Goal: Check status

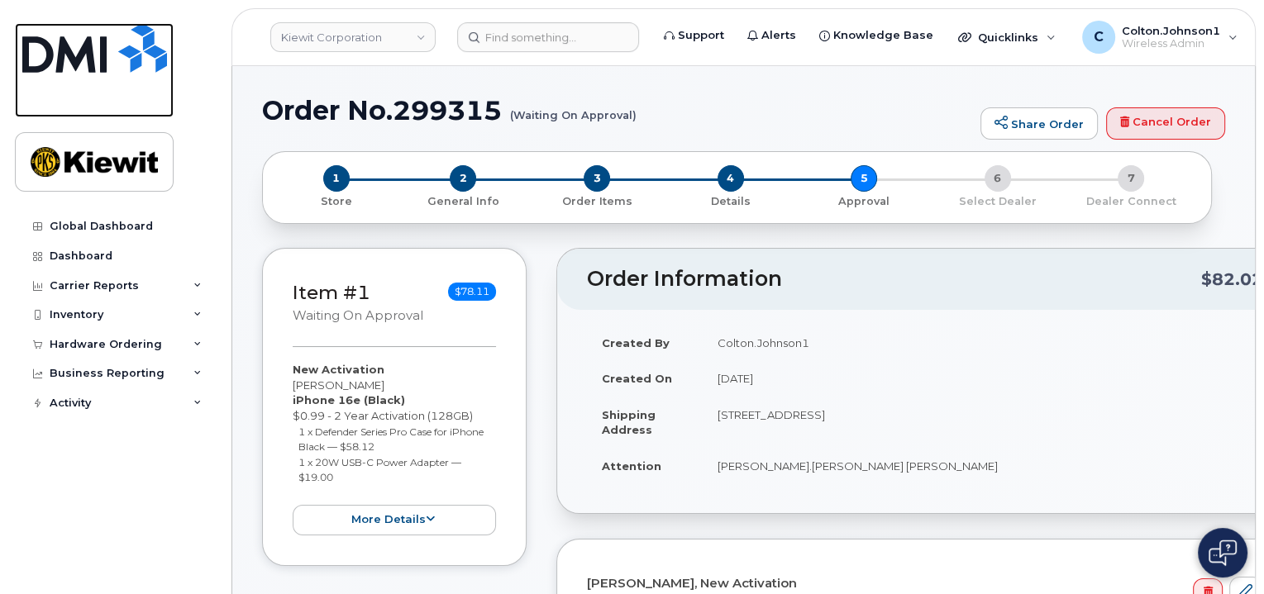
click at [121, 40] on img at bounding box center [94, 48] width 145 height 50
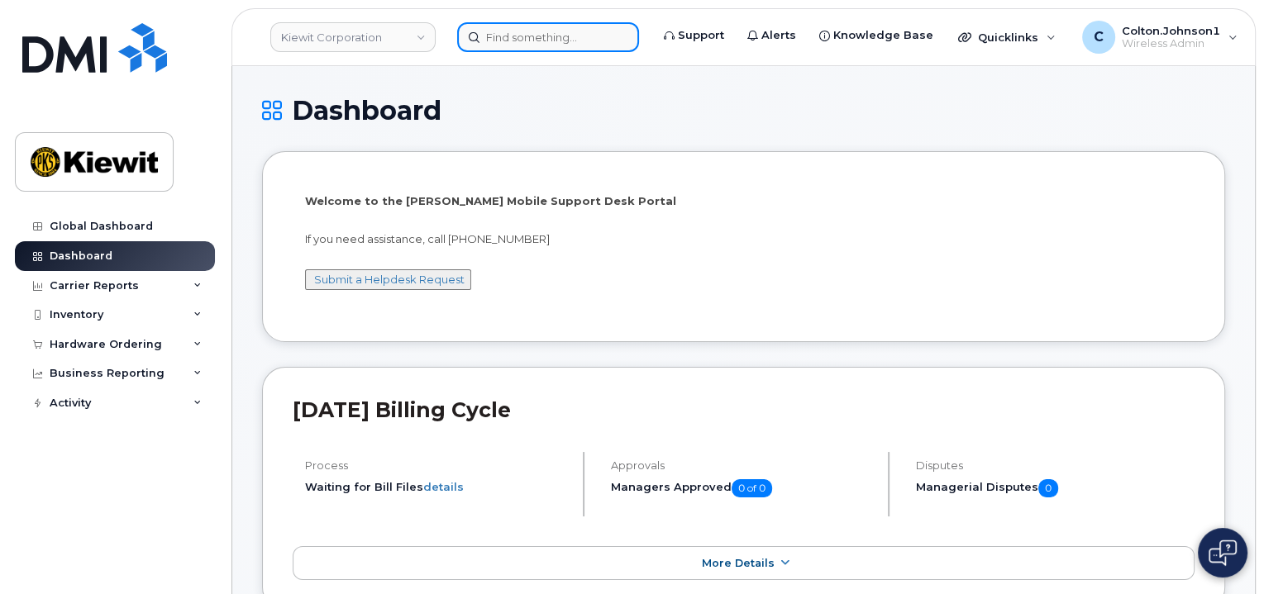
click at [493, 39] on input at bounding box center [548, 37] width 182 height 30
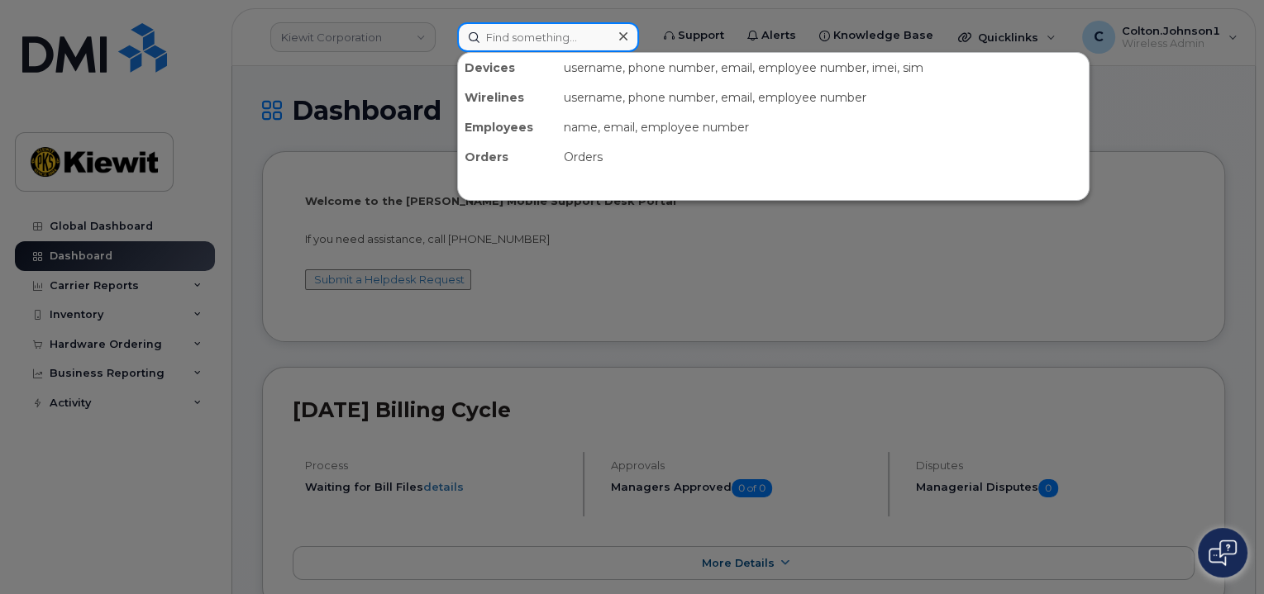
paste input "299241"
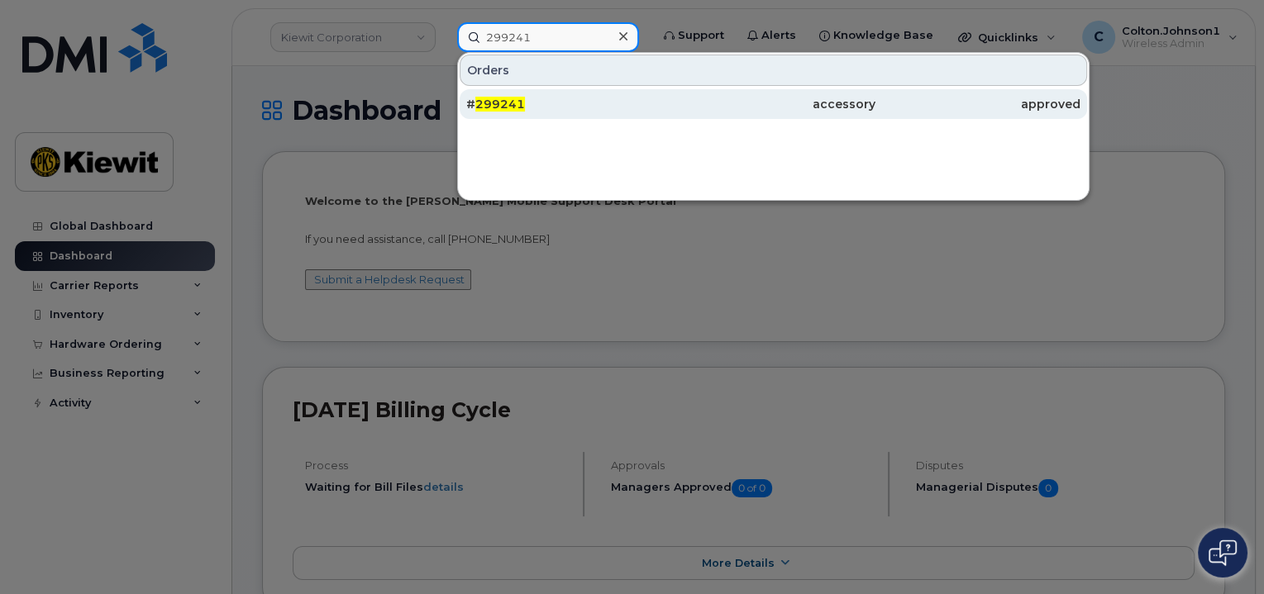
type input "299241"
click at [605, 116] on div "# 299241" at bounding box center [568, 104] width 205 height 30
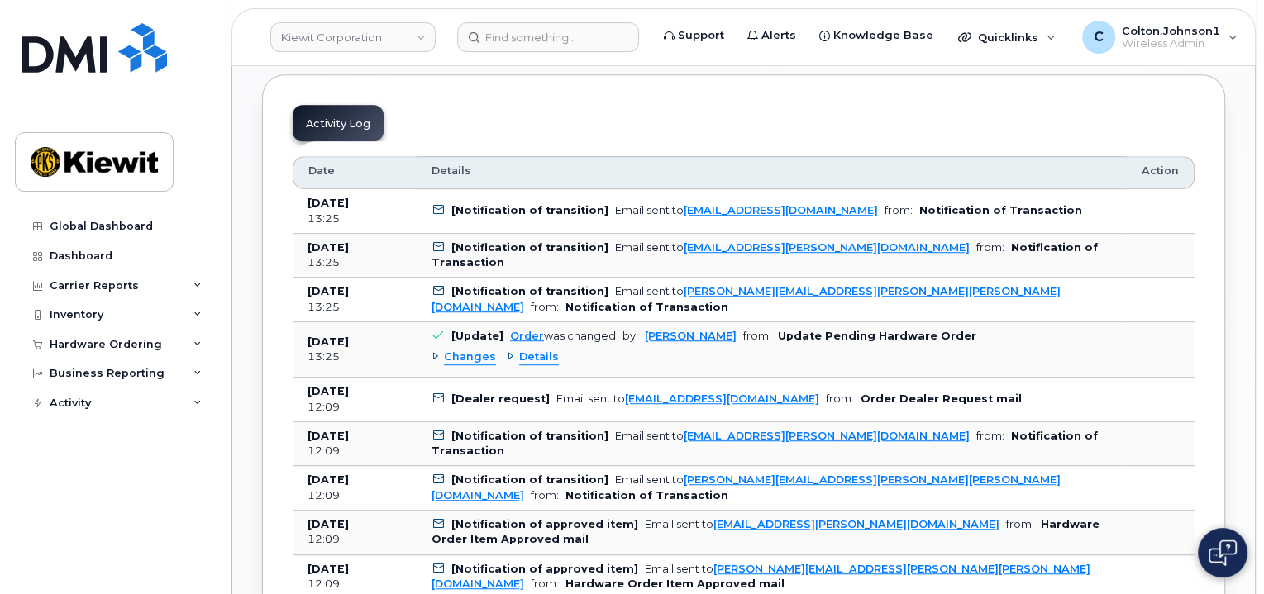
scroll to position [1074, 0]
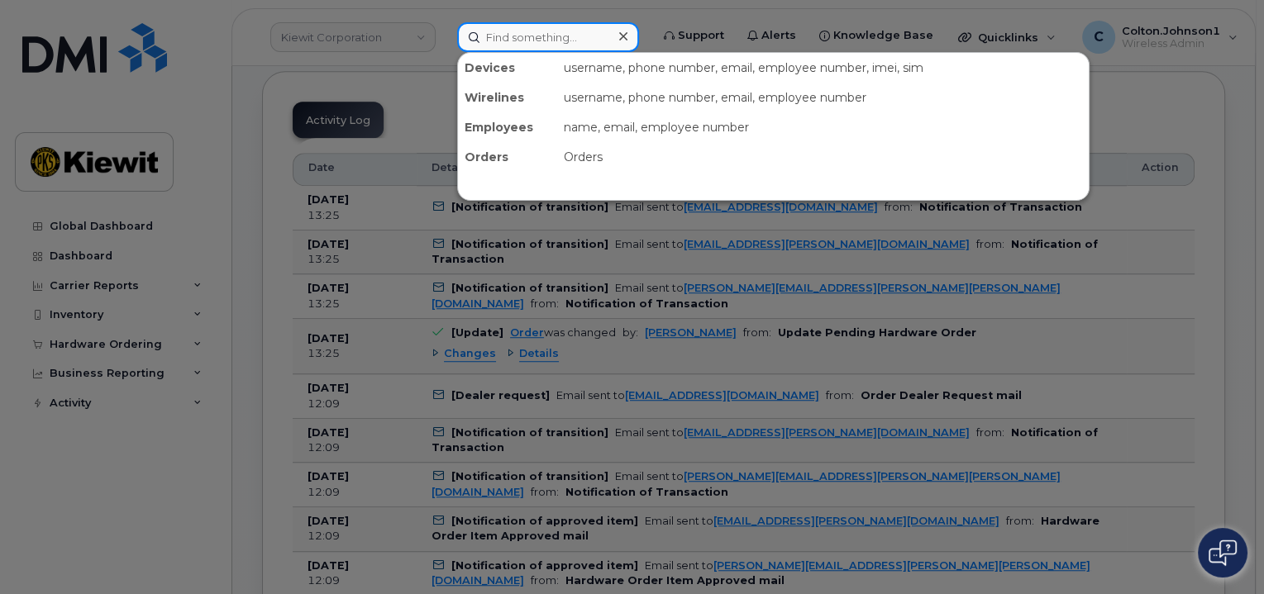
click at [545, 34] on input at bounding box center [548, 37] width 182 height 30
paste input "299307"
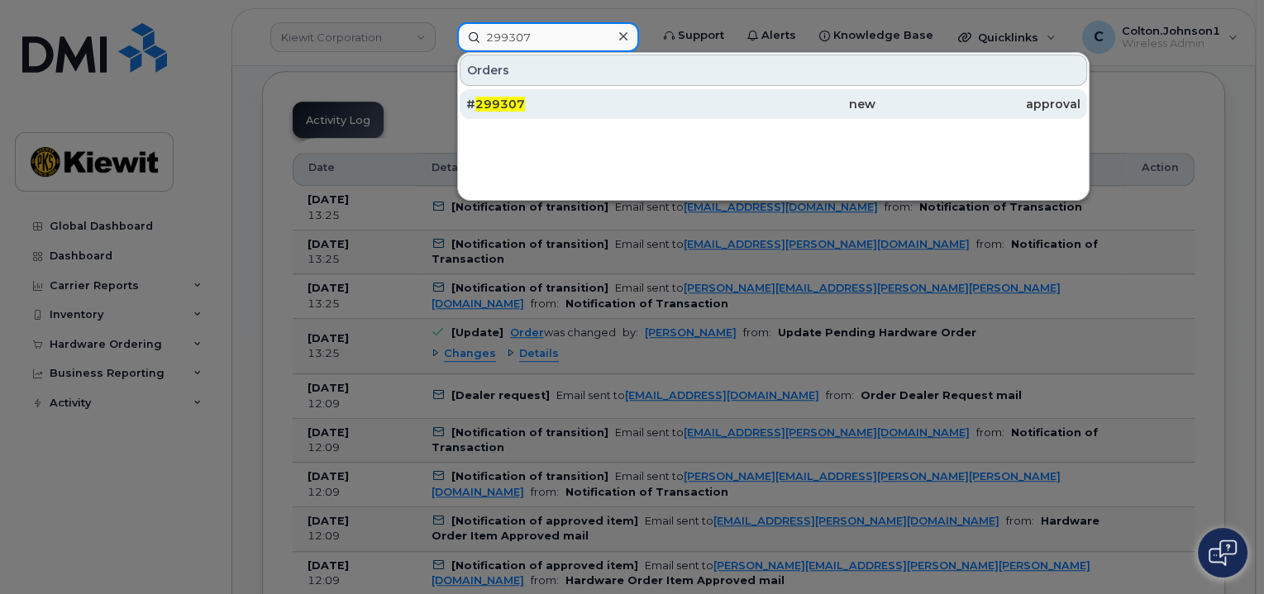
type input "299307"
click at [557, 102] on div "# 299307" at bounding box center [568, 104] width 205 height 17
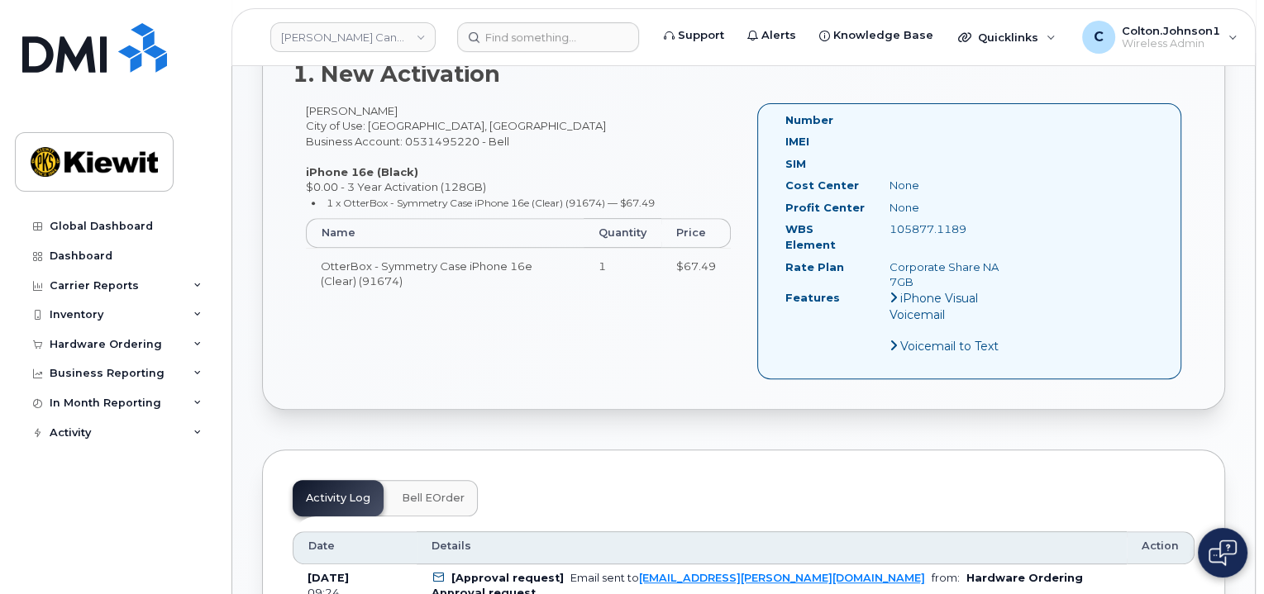
scroll to position [496, 0]
